Goal: Book appointment/travel/reservation

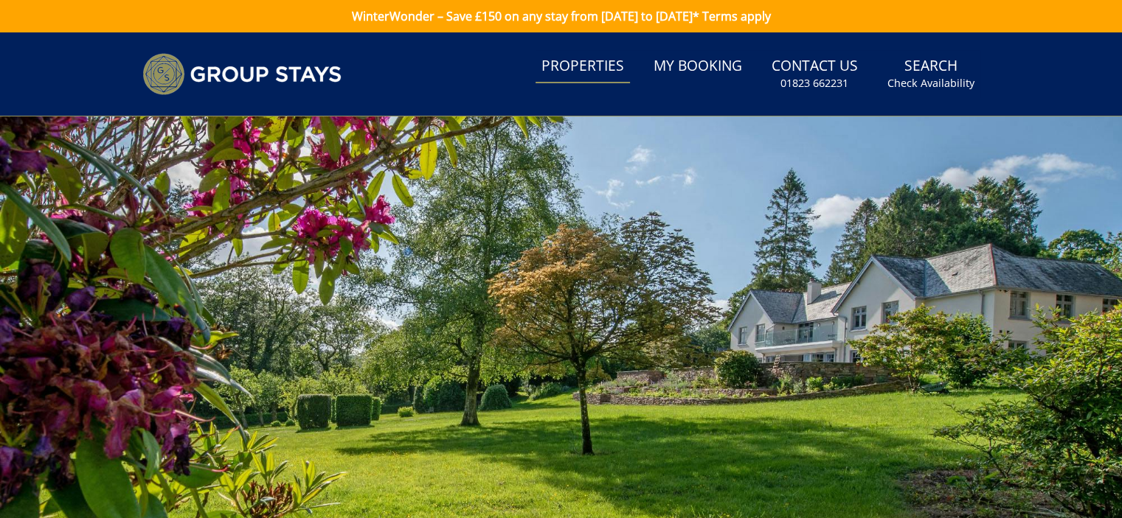
click at [592, 75] on link "Properties" at bounding box center [582, 66] width 94 height 33
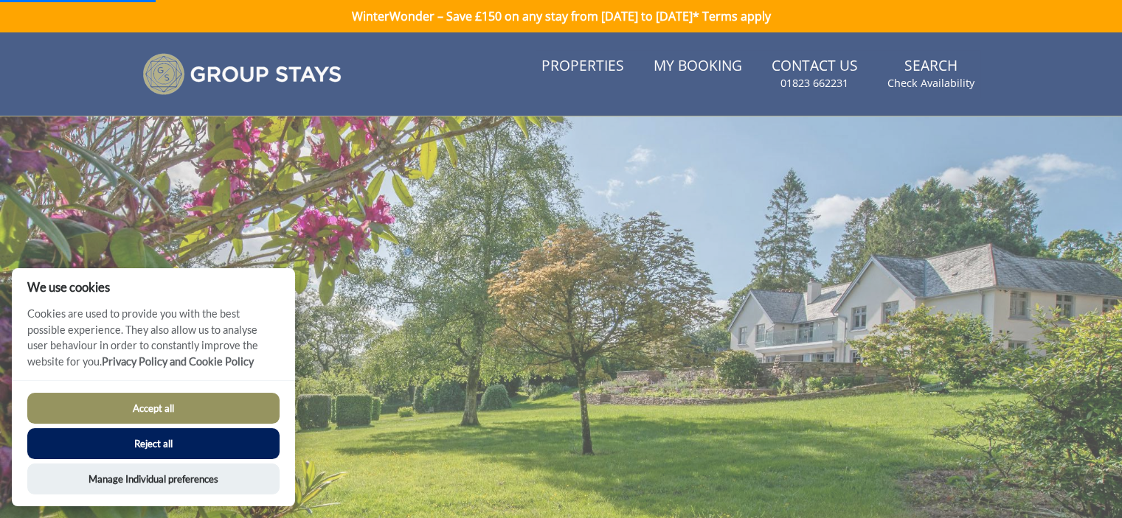
click at [230, 445] on button "Reject all" at bounding box center [153, 444] width 252 height 31
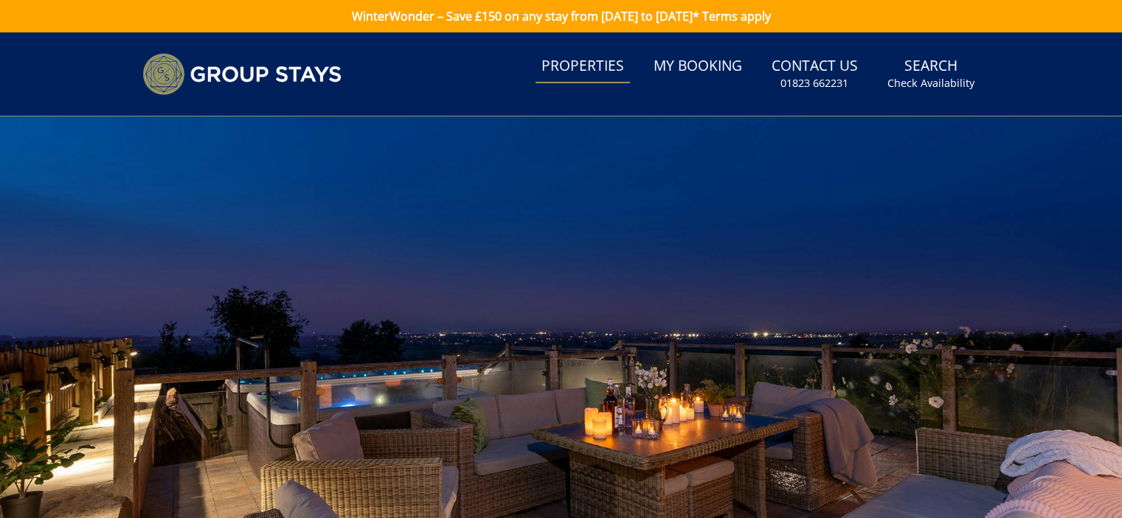
click at [572, 62] on link "Properties" at bounding box center [582, 66] width 94 height 33
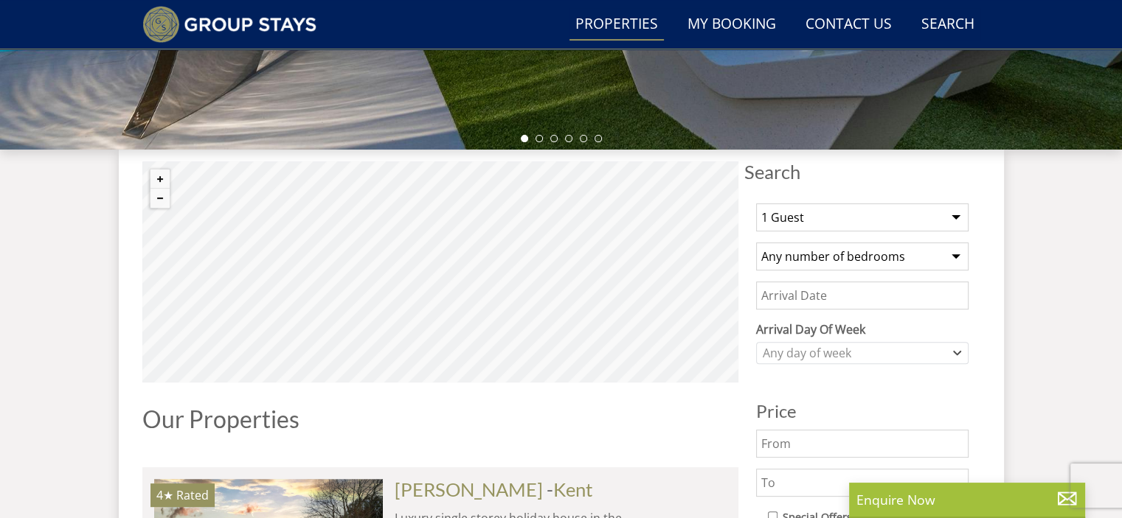
scroll to position [482, 0]
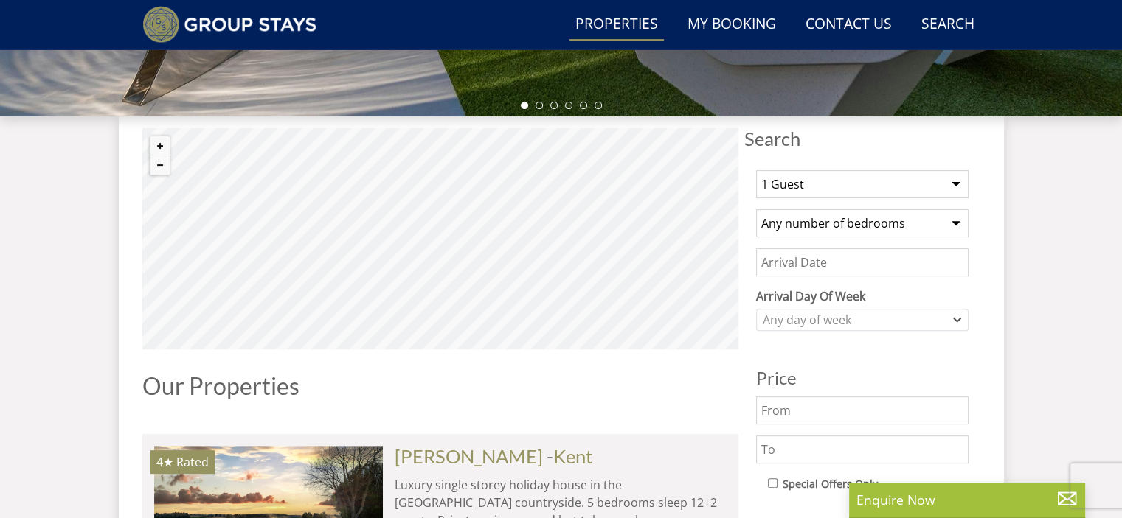
click at [803, 187] on select "1 Guest 2 Guests 3 Guests 4 Guests 5 Guests 6 Guests 7 Guests 8 Guests 9 Guests…" at bounding box center [862, 184] width 212 height 28
select select "17"
click at [756, 170] on select "1 Guest 2 Guests 3 Guests 4 Guests 5 Guests 6 Guests 7 Guests 8 Guests 9 Guests…" at bounding box center [862, 184] width 212 height 28
click at [802, 221] on select "Any number of bedrooms 3 Bedrooms 4 Bedrooms 5 Bedrooms 6 Bedrooms 7 Bedrooms 8…" at bounding box center [862, 223] width 212 height 28
select select "8"
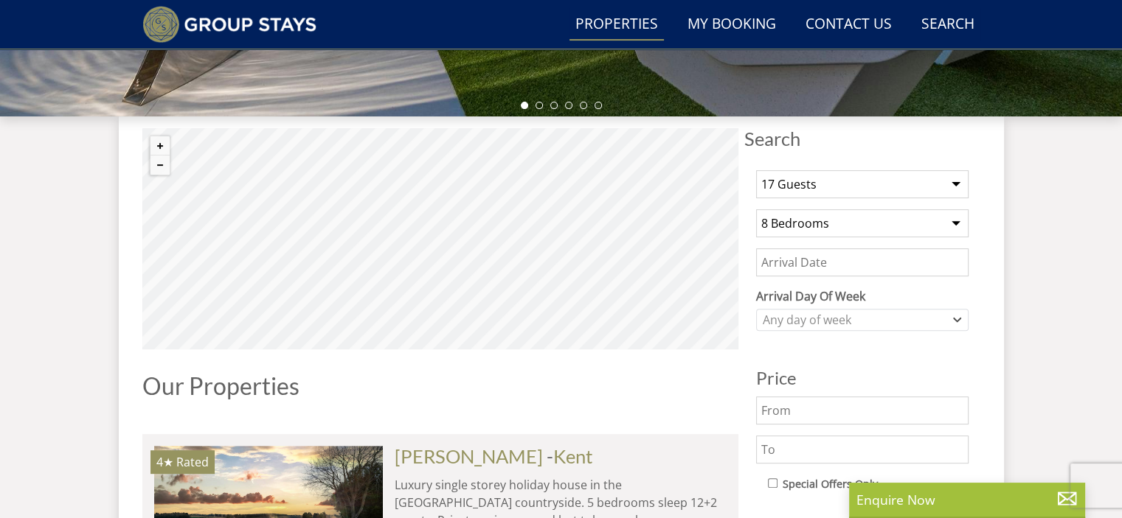
click at [756, 209] on select "Any number of bedrooms 3 Bedrooms 4 Bedrooms 5 Bedrooms 6 Bedrooms 7 Bedrooms 8…" at bounding box center [862, 223] width 212 height 28
click at [836, 318] on div "Any day of week" at bounding box center [854, 320] width 191 height 16
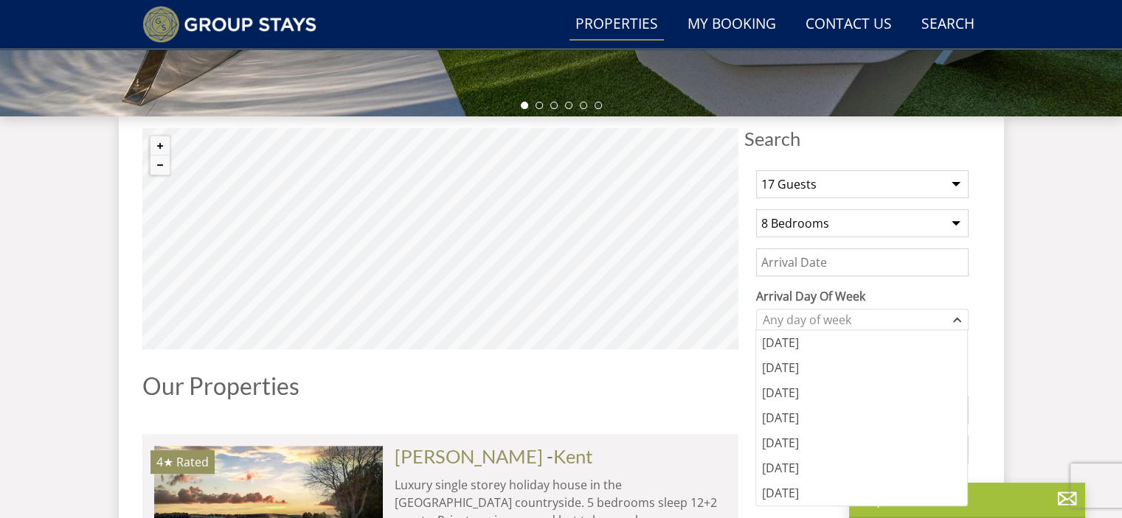
click at [810, 260] on input "Date" at bounding box center [862, 263] width 212 height 28
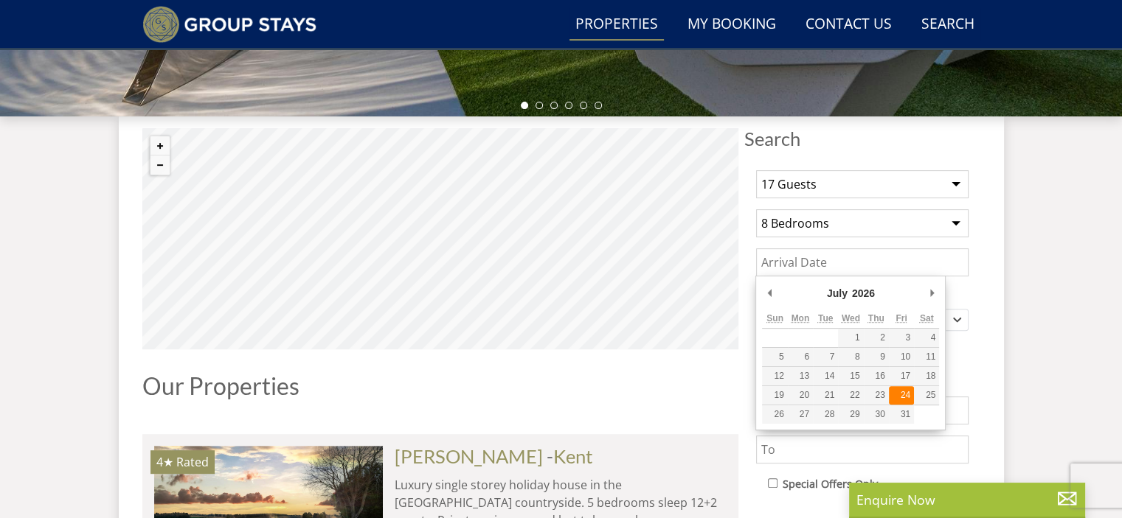
type input "[DATE]"
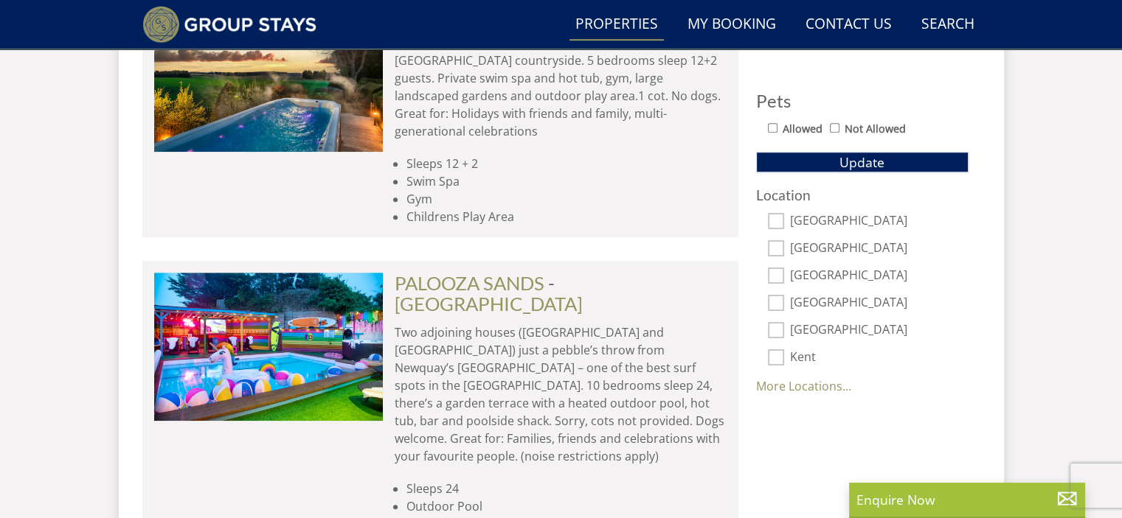
scroll to position [998, 0]
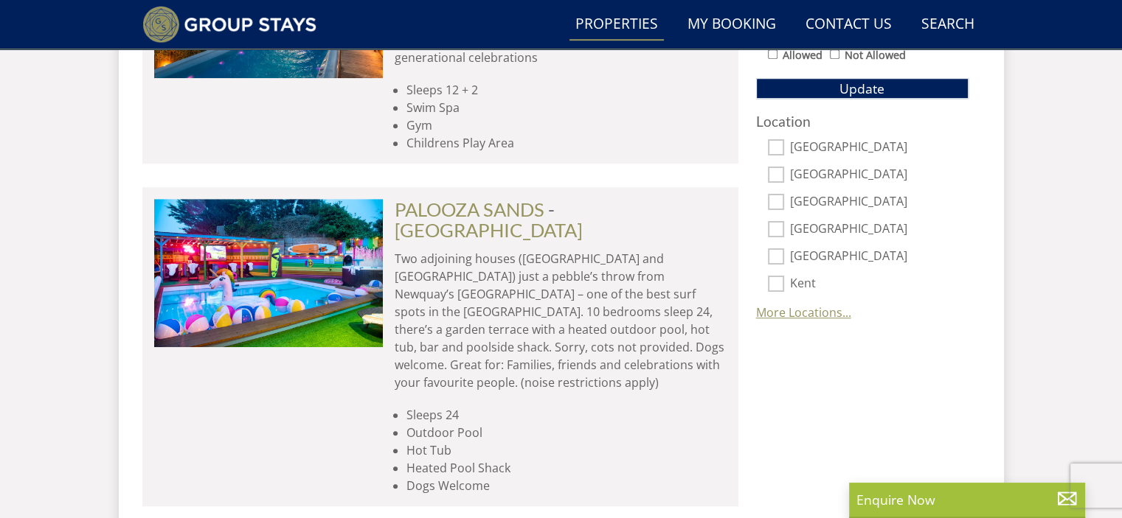
click at [802, 313] on link "More Locations..." at bounding box center [803, 313] width 95 height 16
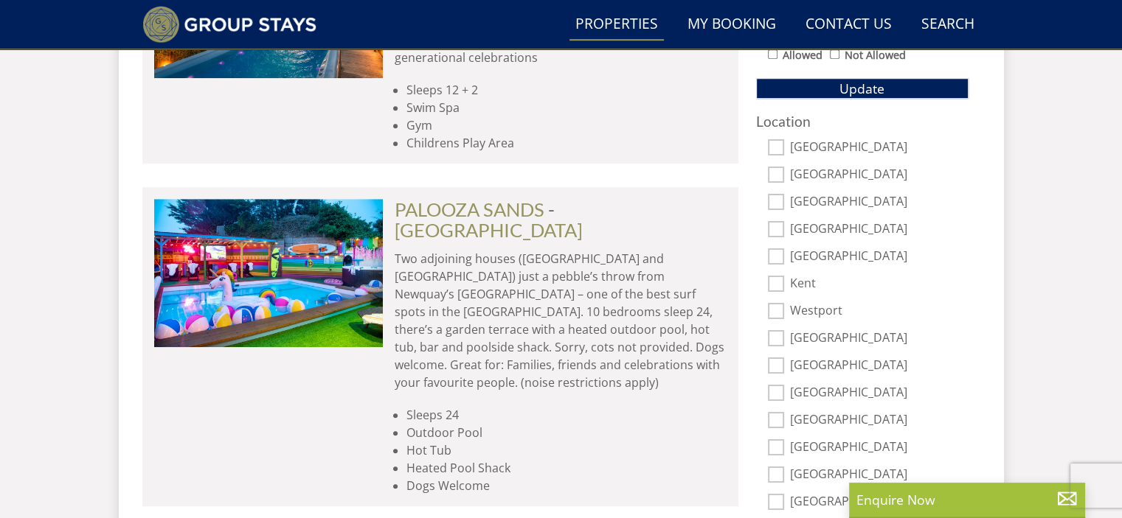
click at [777, 358] on input "[GEOGRAPHIC_DATA]" at bounding box center [776, 366] width 16 height 16
checkbox input "true"
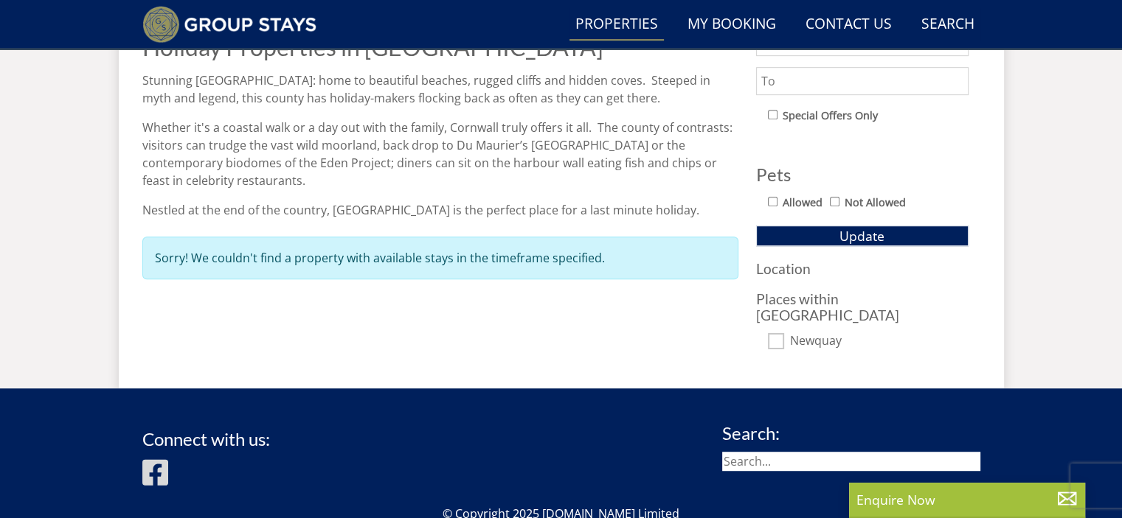
scroll to position [924, 0]
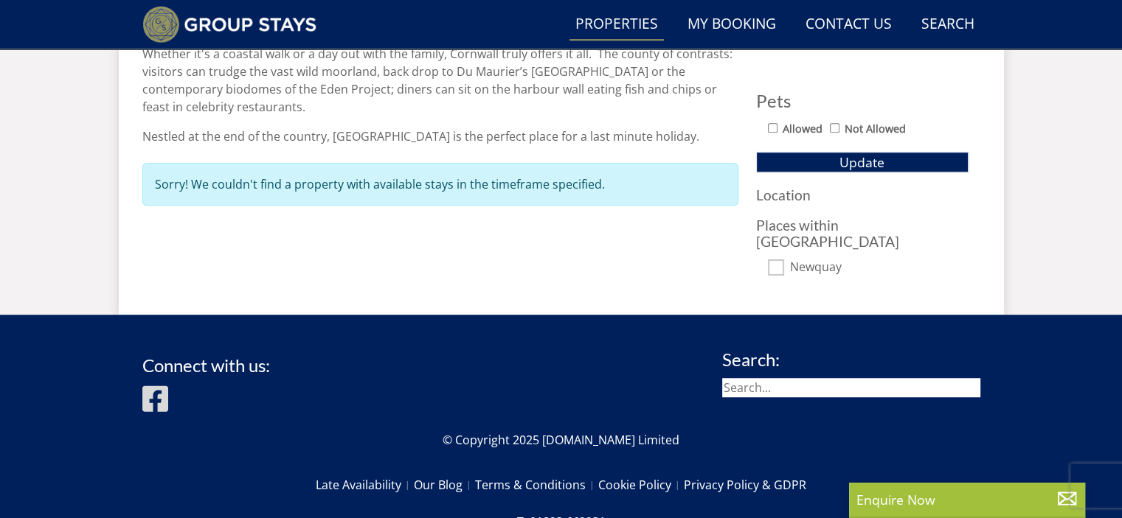
click at [774, 194] on h3 "Location" at bounding box center [862, 194] width 212 height 15
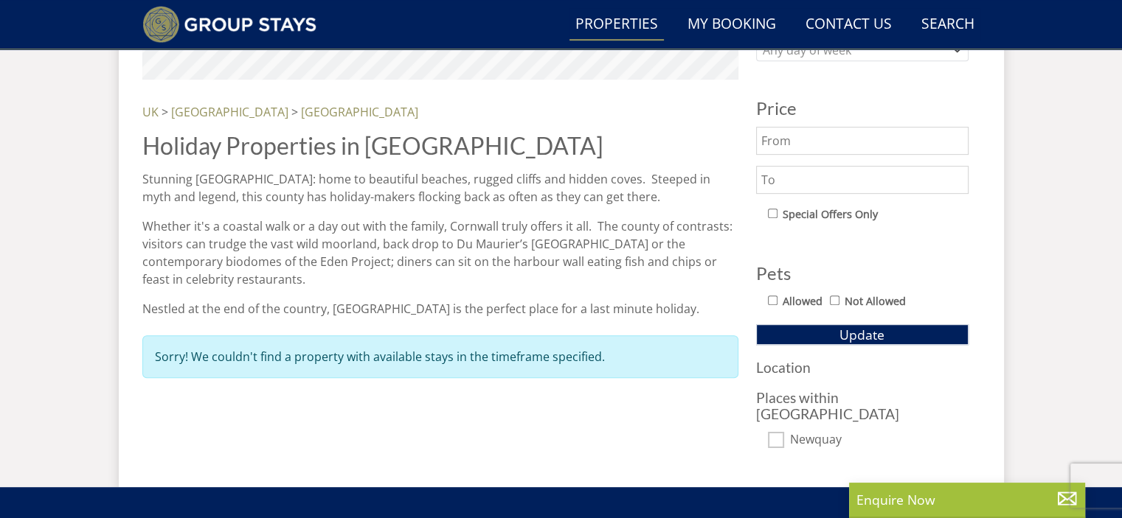
scroll to position [777, 0]
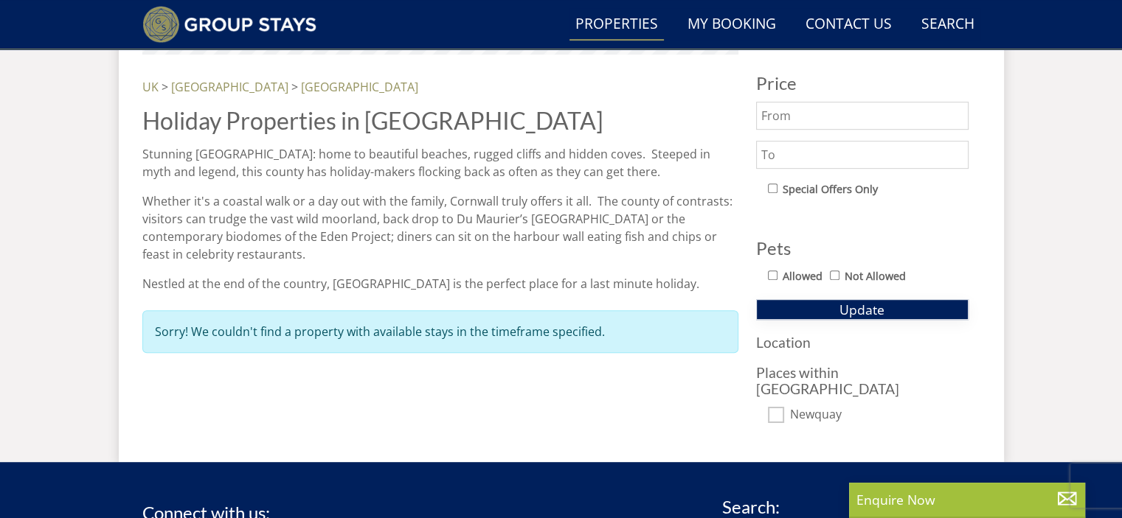
click at [832, 308] on button "Update" at bounding box center [862, 309] width 212 height 21
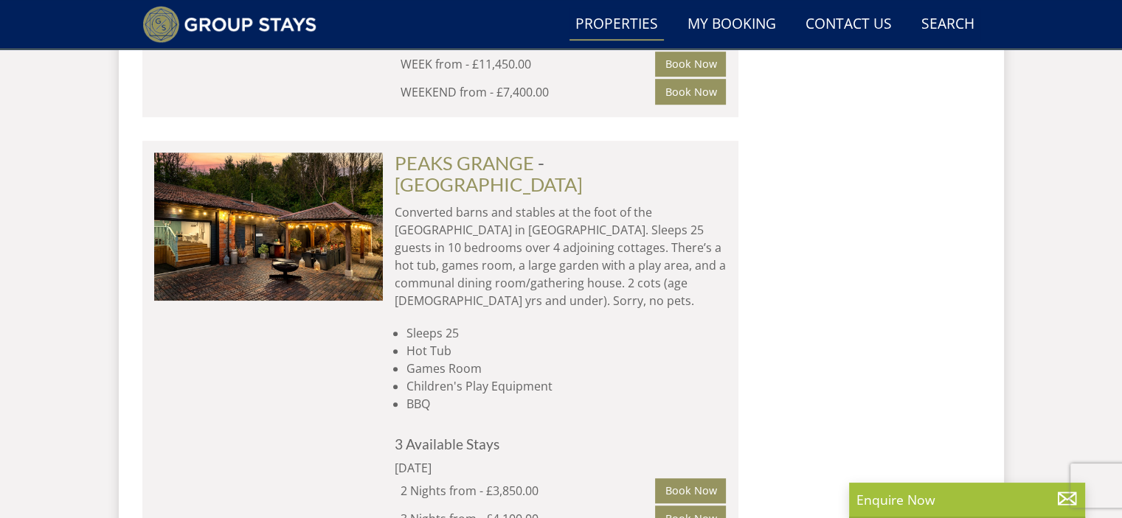
scroll to position [6644, 0]
